Goal: Check status: Check status

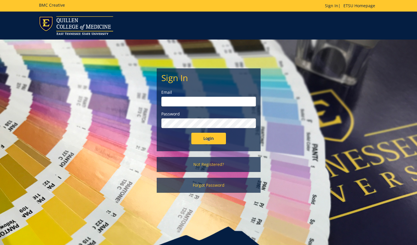
click at [208, 100] on input "email" at bounding box center [208, 102] width 95 height 10
type input "[EMAIL_ADDRESS][DOMAIN_NAME]"
click at [214, 140] on input "Login" at bounding box center [208, 139] width 35 height 12
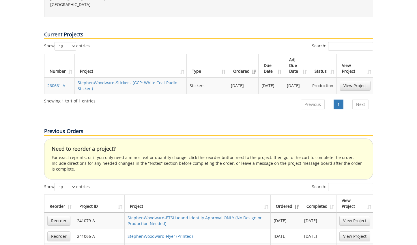
scroll to position [442, 0]
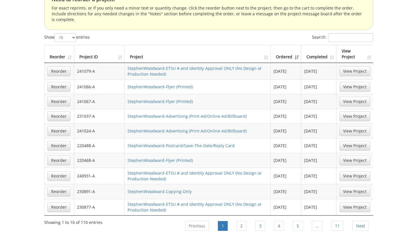
click at [335, 45] on th "Completed" at bounding box center [319, 54] width 35 height 18
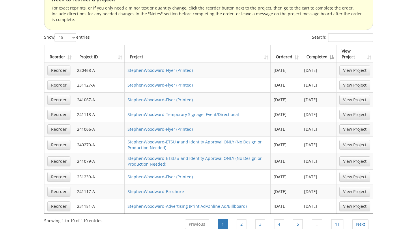
click at [335, 45] on th "Completed" at bounding box center [319, 54] width 35 height 18
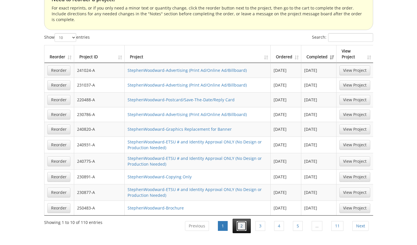
click at [238, 221] on link "2" at bounding box center [242, 226] width 10 height 10
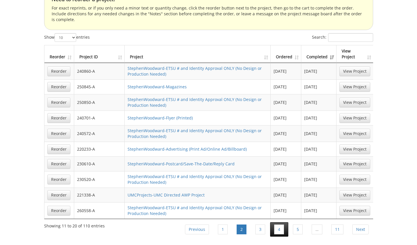
click at [273, 222] on li "4" at bounding box center [279, 229] width 18 height 14
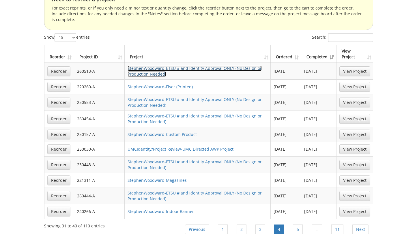
click at [212, 66] on link "StephenWoodward-ETSU # and Identity Approval ONLY (No Design or Production Need…" at bounding box center [195, 71] width 134 height 11
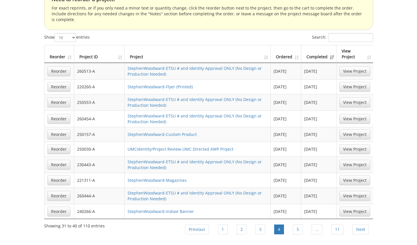
click at [219, 111] on td "StephenWoodward-ETSU # and Identity Approval ONLY (No Design or Production Need…" at bounding box center [198, 119] width 146 height 16
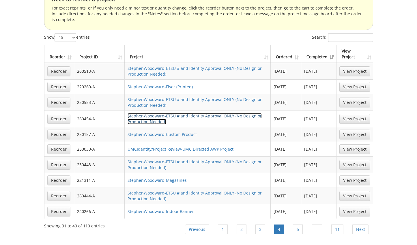
click at [219, 113] on link "StephenWoodward-ETSU # and Identity Approval ONLY (No Design or Production Need…" at bounding box center [195, 118] width 134 height 11
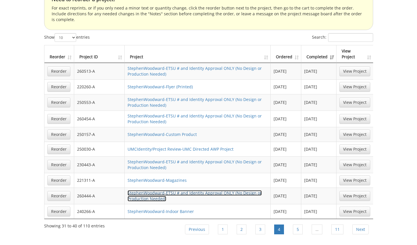
click at [219, 190] on link "StephenWoodward-ETSU # and Identity Approval ONLY (No Design or Production Need…" at bounding box center [195, 195] width 134 height 11
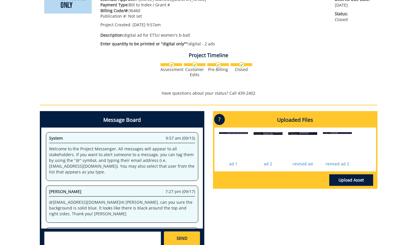
scroll to position [79, 0]
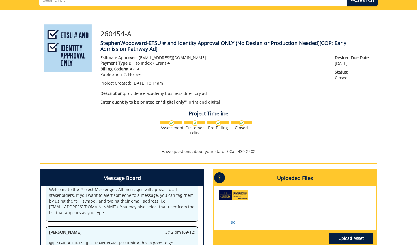
scroll to position [140, 0]
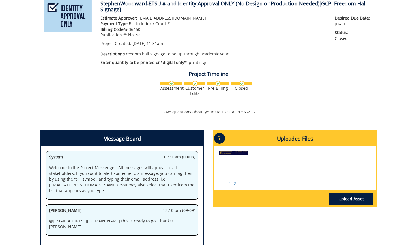
scroll to position [90, 0]
